Goal: Information Seeking & Learning: Learn about a topic

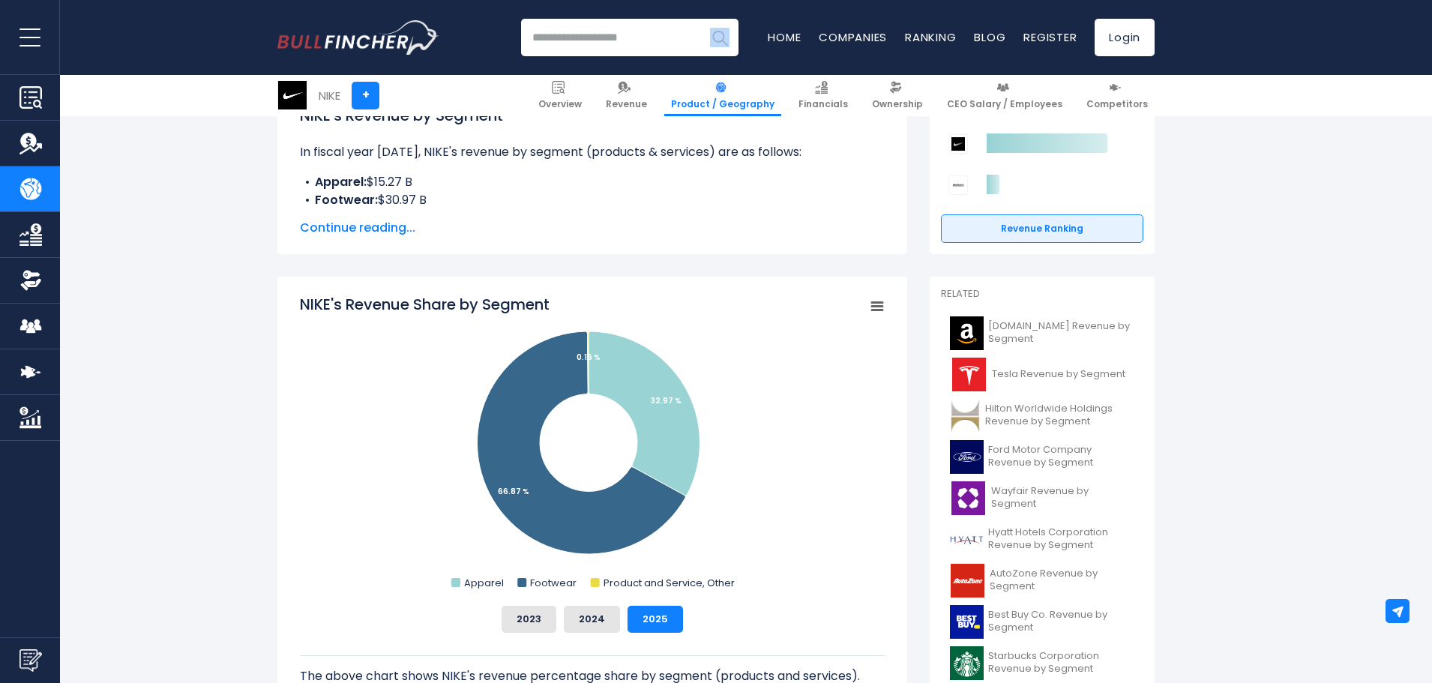
scroll to position [300, 0]
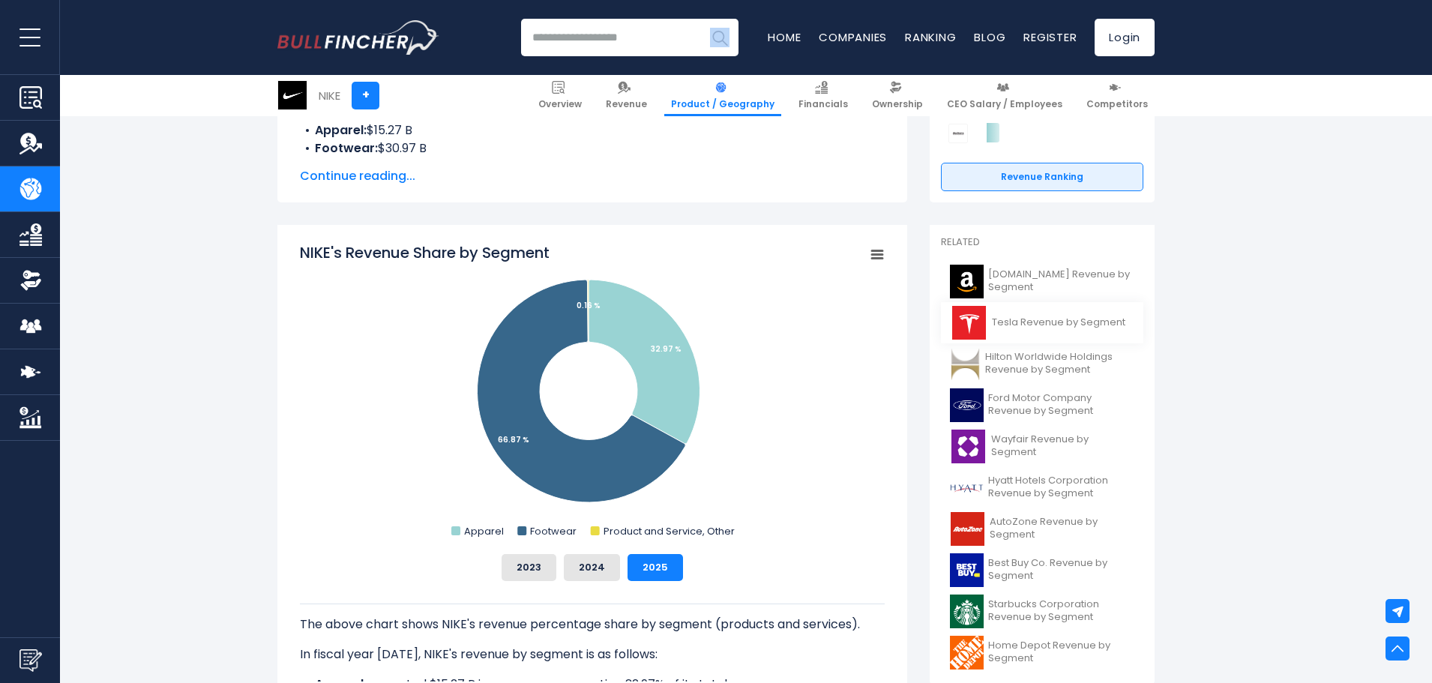
drag, startPoint x: 1056, startPoint y: 312, endPoint x: 1035, endPoint y: 330, distance: 27.7
click at [1035, 330] on link "Tesla Revenue by Segment" at bounding box center [1042, 322] width 202 height 41
click at [982, 325] on img at bounding box center [968, 323] width 37 height 34
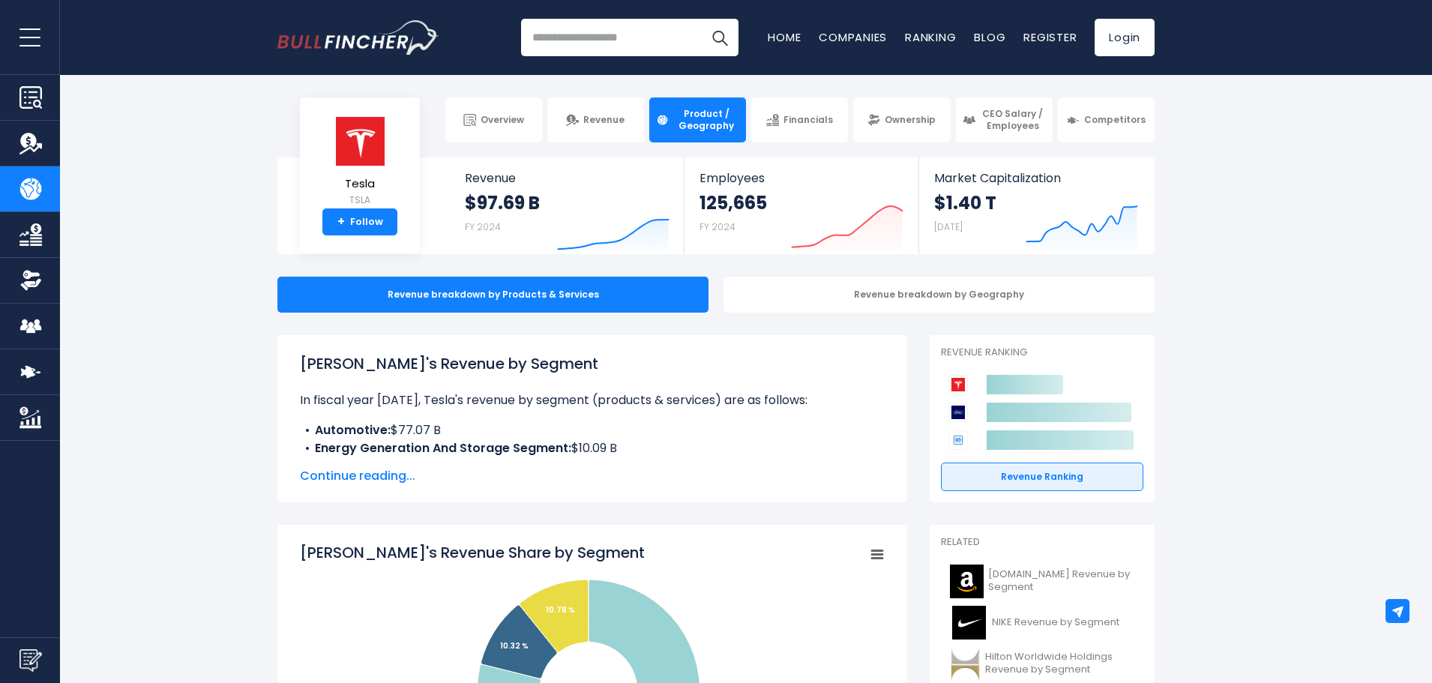
drag, startPoint x: 1259, startPoint y: 256, endPoint x: 1258, endPoint y: 286, distance: 29.3
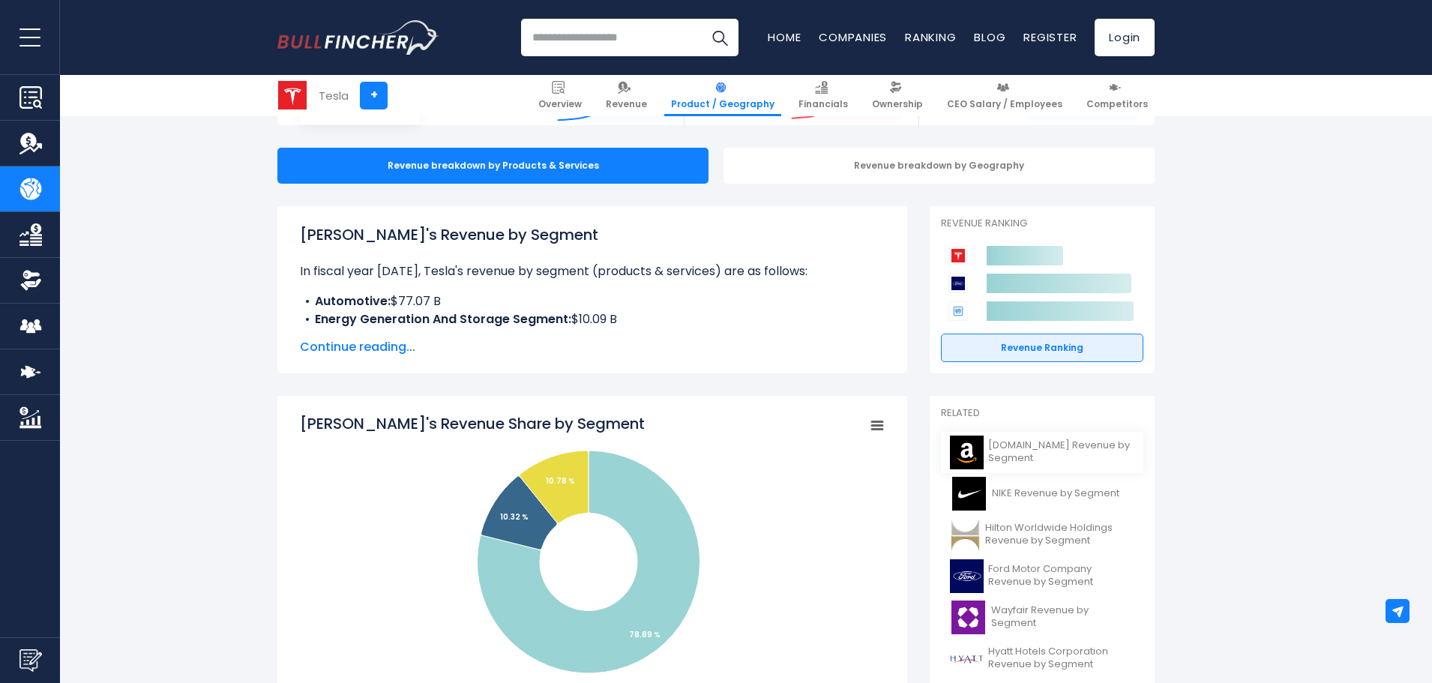
scroll to position [150, 0]
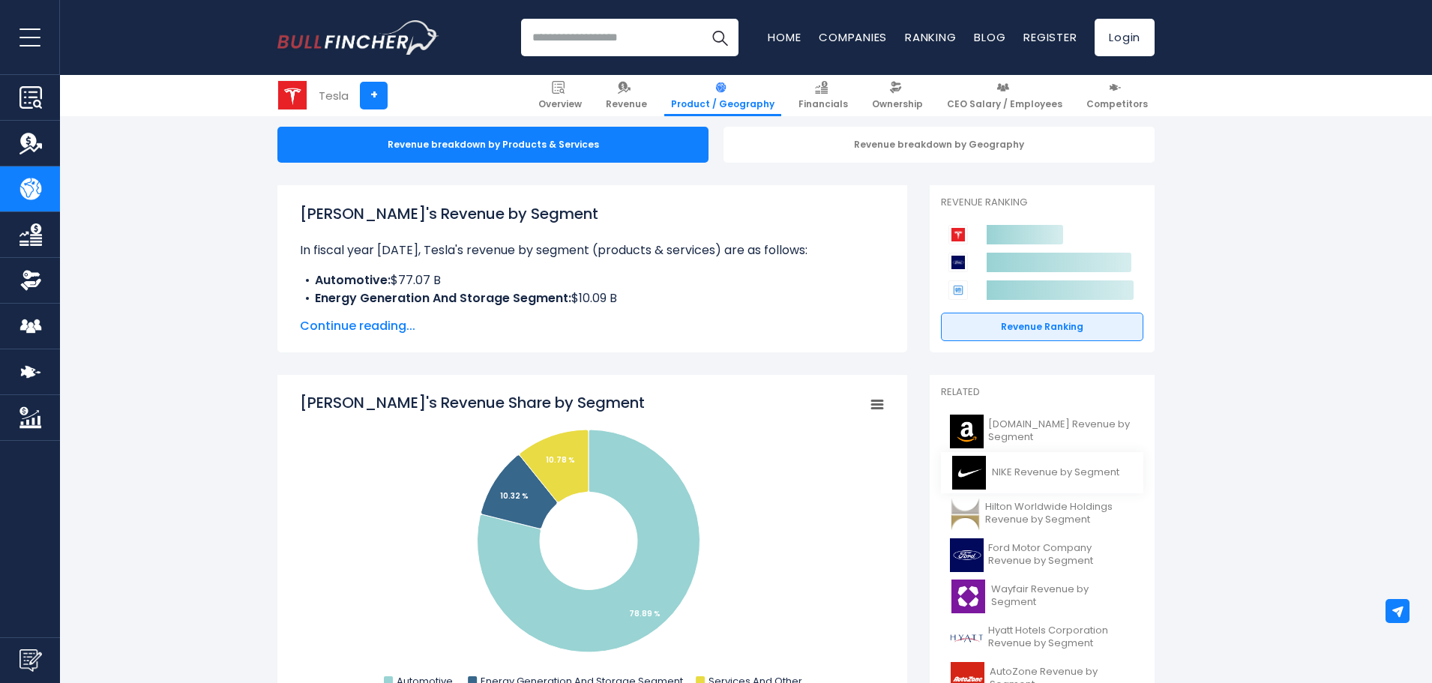
click at [967, 476] on img at bounding box center [968, 473] width 37 height 34
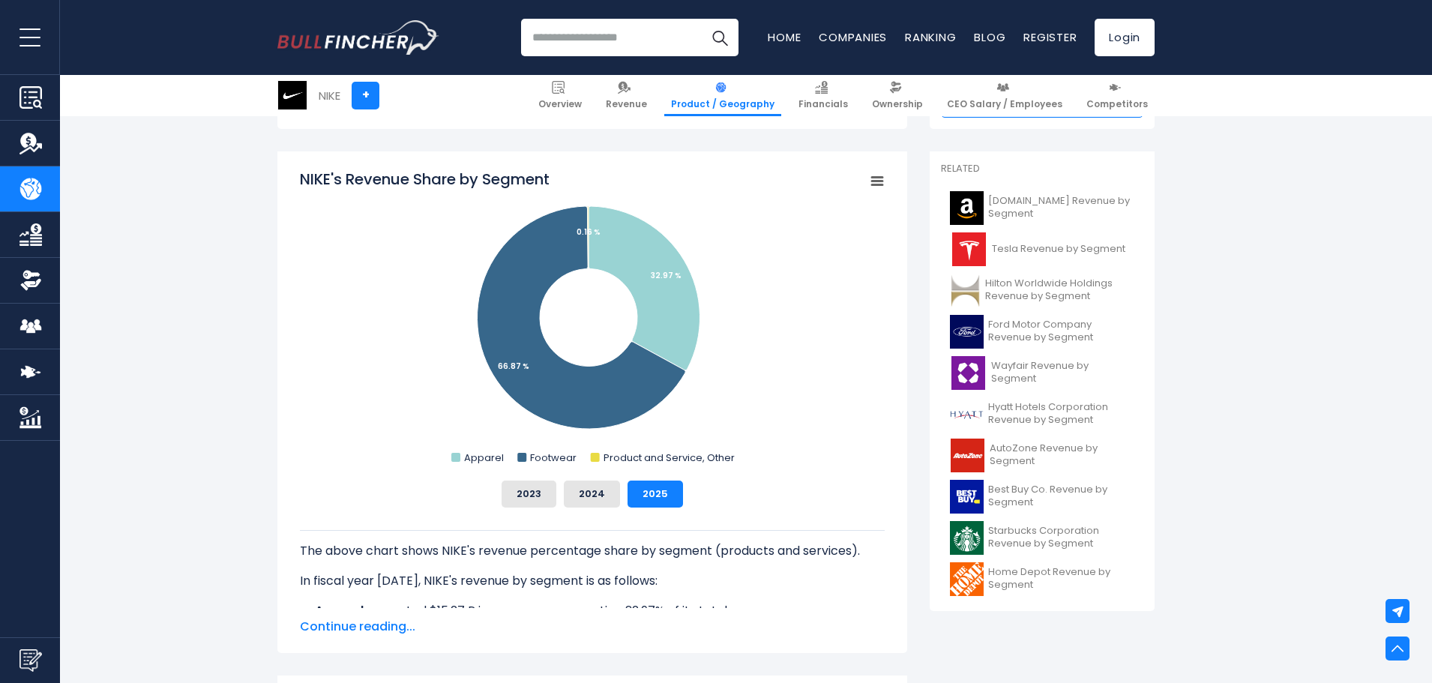
scroll to position [375, 0]
drag, startPoint x: 775, startPoint y: 384, endPoint x: 1120, endPoint y: 381, distance: 345.0
click at [887, 393] on div "NIKE's Revenue Share by Segment Created with Highcharts 12.1.2 Chart context me…" at bounding box center [592, 401] width 630 height 502
drag, startPoint x: 492, startPoint y: 19, endPoint x: 478, endPoint y: 37, distance: 23.0
click at [472, 28] on div "Recent searches Trending searches Apple Overview" at bounding box center [715, 37] width 877 height 75
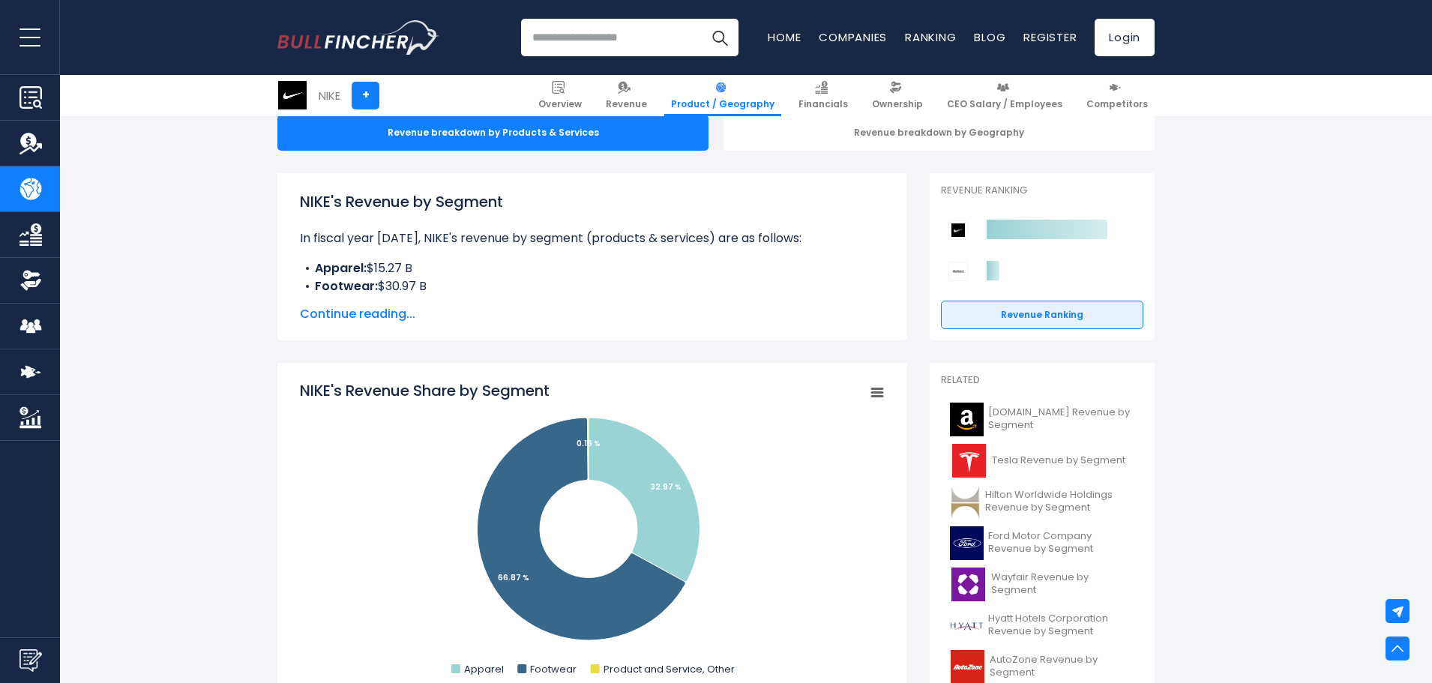
scroll to position [0, 0]
